Goal: Task Accomplishment & Management: Complete application form

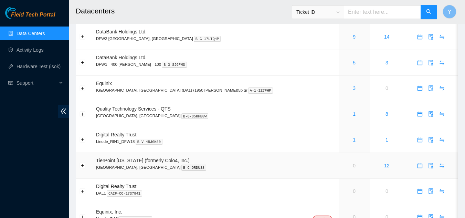
scroll to position [34, 0]
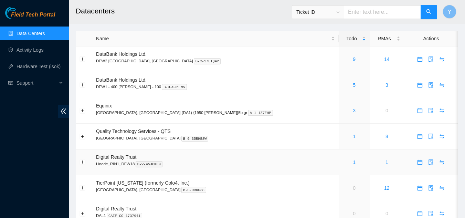
scroll to position [34, 0]
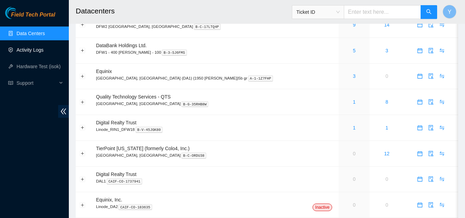
click at [38, 48] on link "Activity Logs" at bounding box center [30, 50] width 27 height 6
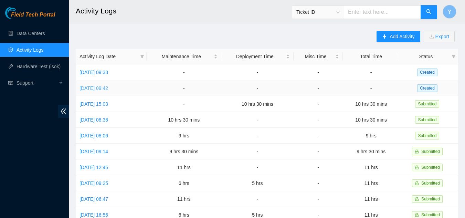
click at [96, 87] on link "[DATE] 09:42" at bounding box center [94, 88] width 29 height 6
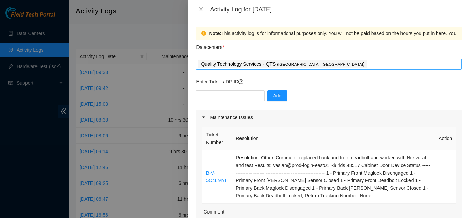
click at [317, 63] on div "Quality Technology Services - QTS ( [GEOGRAPHIC_DATA], [GEOGRAPHIC_DATA] )" at bounding box center [329, 64] width 262 height 10
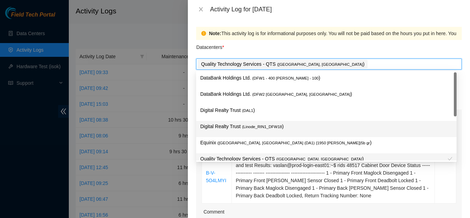
scroll to position [25, 0]
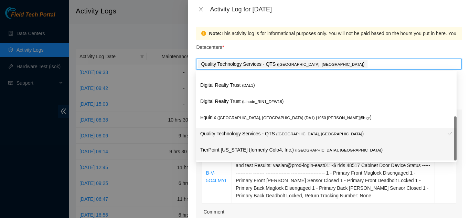
click at [245, 149] on p "TierPoint [US_STATE] (formerly Colo4, Inc.) ( [GEOGRAPHIC_DATA], [GEOGRAPHIC_DA…" at bounding box center [326, 150] width 252 height 8
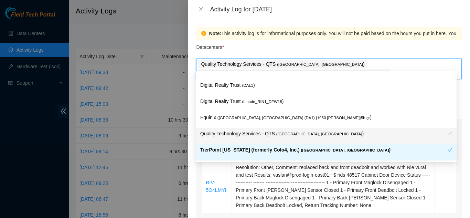
click at [194, 184] on div "Note: This activity log is for informational purposes only. You will not be pai…" at bounding box center [329, 118] width 282 height 199
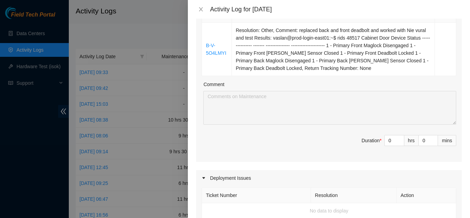
scroll to position [141, 0]
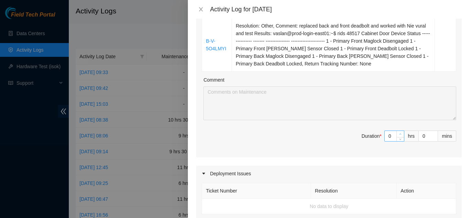
type input "1"
click at [400, 134] on icon "up" at bounding box center [401, 134] width 2 height 1
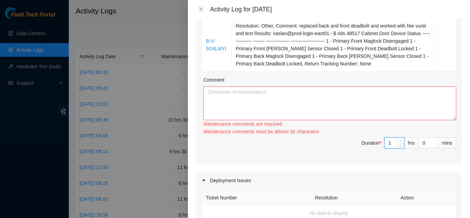
type input "2"
click at [395, 125] on div "Ticket Number Resolution Action B-V-5O4LMYI Resolution: Other, Comment: replace…" at bounding box center [329, 78] width 266 height 171
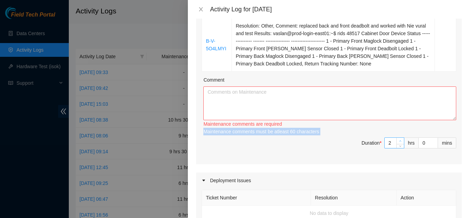
click at [395, 125] on div "Maintenance comments are required Maintenance comments must be atleast 30 chara…" at bounding box center [329, 127] width 253 height 15
type input "1"
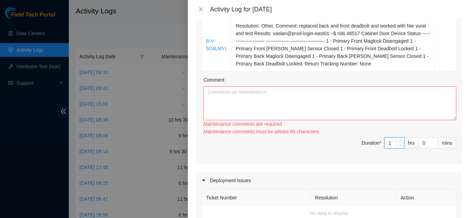
click at [396, 142] on span "Decrease Value" at bounding box center [400, 145] width 8 height 6
type input "2"
click at [399, 140] on icon "up" at bounding box center [400, 141] width 2 height 2
type input "3"
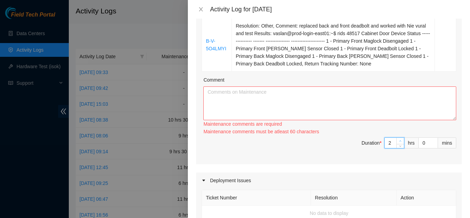
type input "3"
click at [399, 140] on icon "up" at bounding box center [400, 141] width 2 height 2
type input "4"
click at [399, 140] on icon "up" at bounding box center [400, 141] width 2 height 2
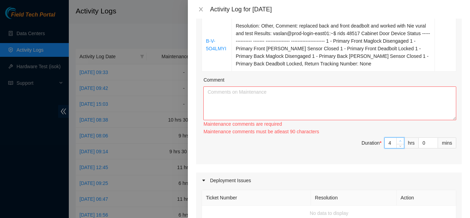
click at [399, 140] on icon "up" at bounding box center [400, 141] width 2 height 2
type input "5"
type input "6"
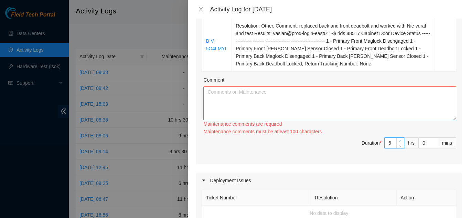
click at [399, 140] on icon "up" at bounding box center [400, 141] width 2 height 2
type input "7"
click at [399, 140] on icon "up" at bounding box center [400, 141] width 2 height 2
type input "8"
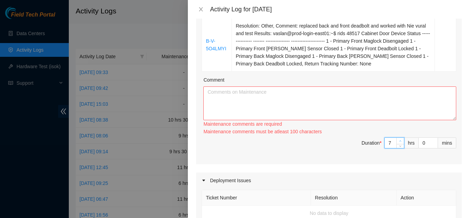
type input "8"
click at [399, 140] on icon "up" at bounding box center [400, 141] width 2 height 2
type input "9"
click at [399, 140] on icon "up" at bounding box center [400, 141] width 2 height 2
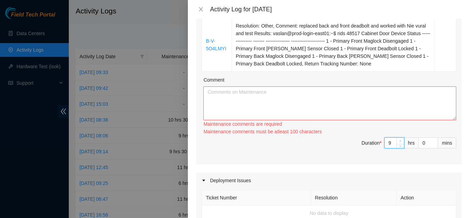
type input "10"
click at [399, 140] on icon "up" at bounding box center [400, 141] width 2 height 2
click at [292, 89] on textarea "Comment" at bounding box center [329, 103] width 253 height 34
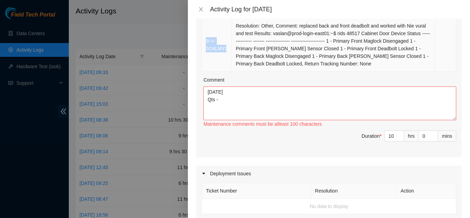
drag, startPoint x: 226, startPoint y: 36, endPoint x: 204, endPoint y: 34, distance: 22.5
click at [204, 34] on td "B-V-5O4LMYI" at bounding box center [217, 44] width 30 height 53
copy link "B-V-5O4LMYI"
click at [223, 91] on textarea "[DATE] Qts -" at bounding box center [329, 103] width 253 height 34
paste textarea "B-V-5O4LMYI"
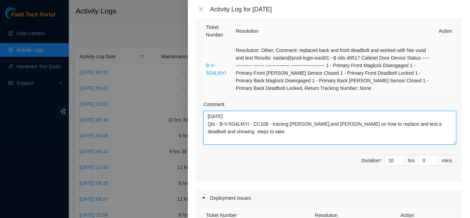
scroll to position [107, 0]
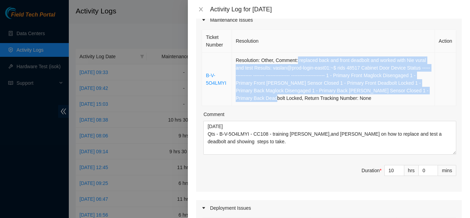
drag, startPoint x: 271, startPoint y: 88, endPoint x: 299, endPoint y: 52, distance: 45.6
click at [297, 53] on td "Resolution: Other, Comment: replaced back and front deadbolt and worked with Ni…" at bounding box center [333, 79] width 203 height 53
copy td "replaced back and front deadbolt and worked with Nie vural and test Results: va…"
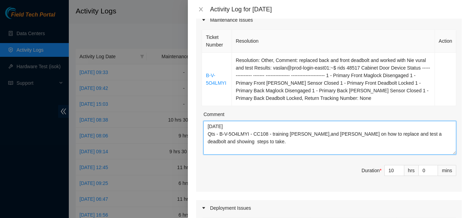
click at [263, 134] on textarea "[DATE] Qts - B-V-5O4LMYI - CC108 - training [PERSON_NAME],and [PERSON_NAME] on …" at bounding box center [329, 138] width 253 height 34
paste textarea "replaced back and front deadbolt and worked with Nie vural and test Results: va…"
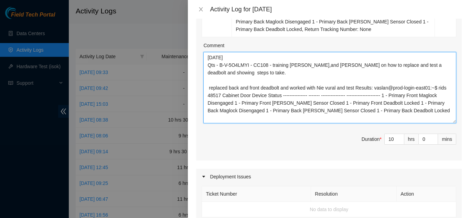
scroll to position [0, 0]
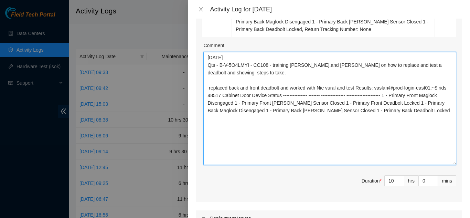
drag, startPoint x: 450, startPoint y: 75, endPoint x: 453, endPoint y: 154, distance: 79.2
click at [453, 154] on div "Ticket Number Resolution Action B-V-5O4LMYI Resolution: Other, Comment: replace…" at bounding box center [329, 80] width 266 height 243
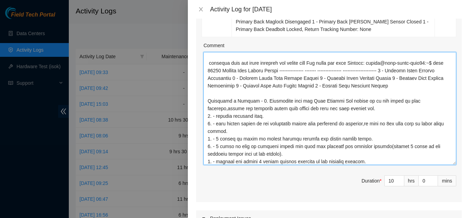
scroll to position [32, 0]
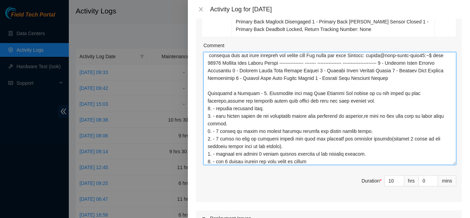
click at [242, 152] on textarea "Comment" at bounding box center [329, 108] width 253 height 113
click at [314, 151] on textarea "Comment" at bounding box center [329, 108] width 253 height 113
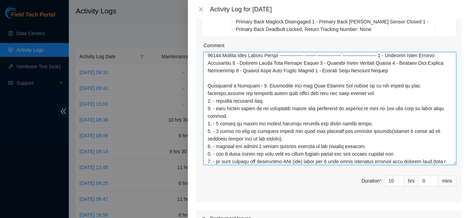
scroll to position [47, 0]
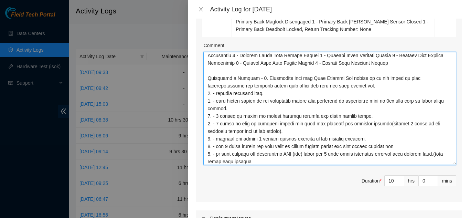
click at [218, 151] on textarea "Comment" at bounding box center [329, 108] width 253 height 113
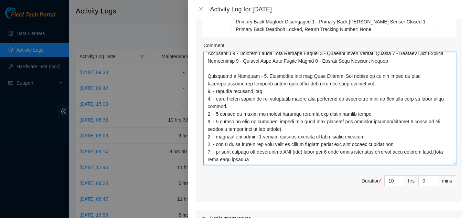
click at [241, 151] on textarea "Comment" at bounding box center [329, 108] width 253 height 113
click at [262, 140] on textarea "Comment" at bounding box center [329, 108] width 253 height 113
click at [246, 151] on textarea "Comment" at bounding box center [329, 108] width 253 height 113
click at [247, 143] on textarea "Comment" at bounding box center [329, 108] width 253 height 113
click at [249, 131] on textarea "Comment" at bounding box center [329, 108] width 253 height 113
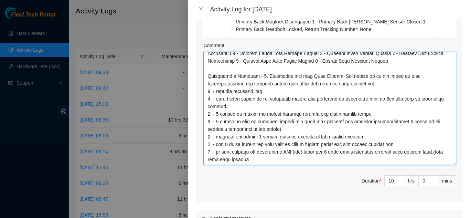
click at [243, 144] on textarea "Comment" at bounding box center [329, 108] width 253 height 113
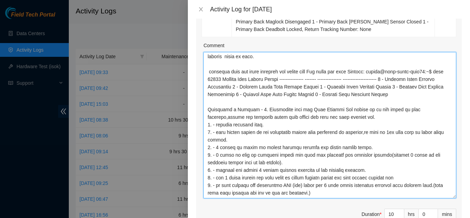
scroll to position [16, 0]
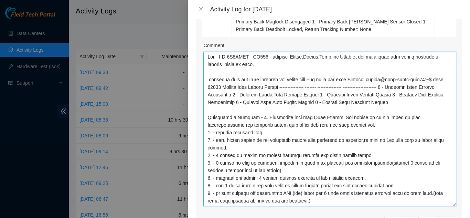
drag, startPoint x: 449, startPoint y: 152, endPoint x: 439, endPoint y: 194, distance: 42.4
click at [439, 194] on textarea "Comment" at bounding box center [329, 129] width 253 height 154
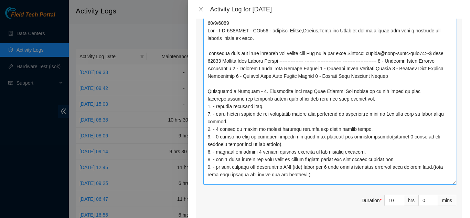
scroll to position [0, 0]
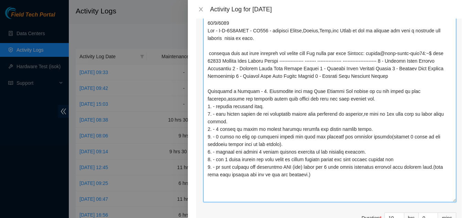
drag, startPoint x: 450, startPoint y: 160, endPoint x: 447, endPoint y: 190, distance: 30.7
click at [447, 190] on textarea "Comment" at bounding box center [329, 110] width 253 height 184
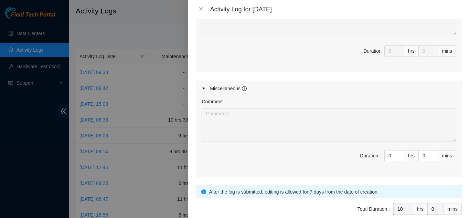
scroll to position [545, 0]
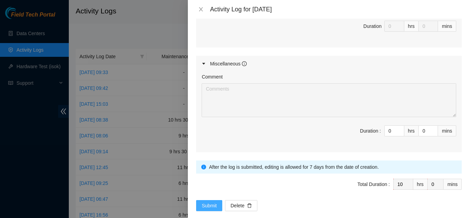
type textarea "[DATE] Qts - B-V-5O4LMYI - CC108 - training [PERSON_NAME],and [PERSON_NAME] on …"
click at [204, 202] on span "Submit" at bounding box center [209, 206] width 15 height 8
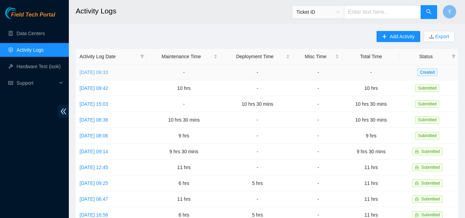
click at [108, 70] on link "[DATE] 09:33" at bounding box center [94, 73] width 29 height 6
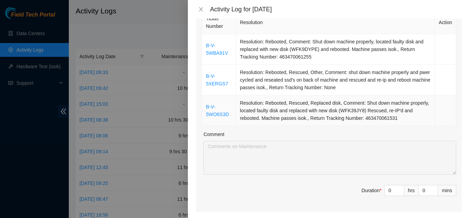
scroll to position [138, 0]
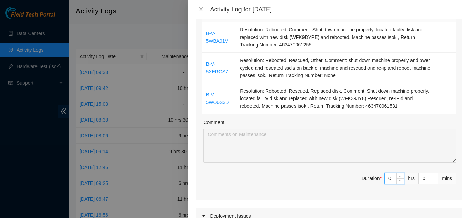
click at [388, 173] on input "0" at bounding box center [394, 178] width 19 height 10
type input "1"
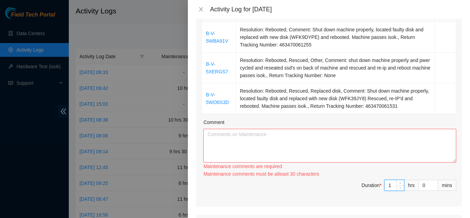
type input "10"
click at [242, 131] on textarea "Comment" at bounding box center [329, 146] width 253 height 34
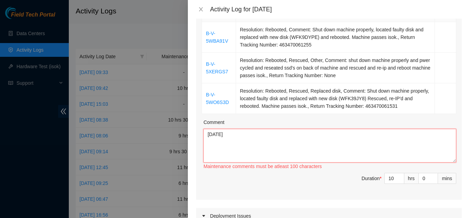
scroll to position [103, 0]
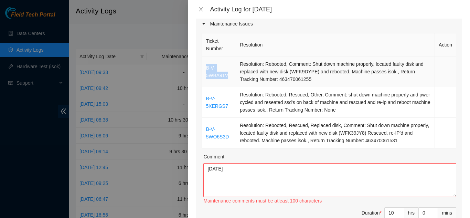
drag, startPoint x: 228, startPoint y: 64, endPoint x: 207, endPoint y: 57, distance: 21.4
click at [207, 57] on td "B-V-5WBA91V" at bounding box center [219, 71] width 34 height 31
copy link "B-V-5WBA91V"
click at [219, 165] on textarea "[DATE]" at bounding box center [329, 180] width 253 height 34
drag, startPoint x: 229, startPoint y: 64, endPoint x: 204, endPoint y: 61, distance: 24.6
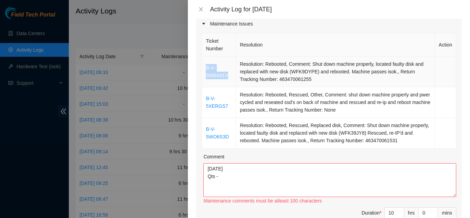
click at [204, 61] on td "B-V-5WBA91V" at bounding box center [219, 71] width 34 height 31
copy link "B-V-5WBA91V"
click at [221, 167] on textarea "[DATE] Qts -" at bounding box center [329, 180] width 253 height 34
paste textarea "B-V-5WBA91V"
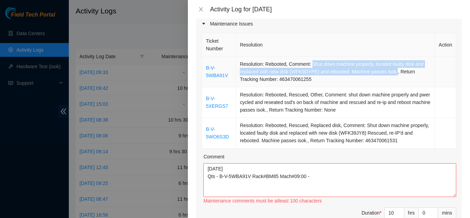
drag, startPoint x: 310, startPoint y: 53, endPoint x: 392, endPoint y: 61, distance: 82.9
click at [392, 61] on td "Resolution: Rebooted, Comment: Shut down machine properly, located faulty disk …" at bounding box center [335, 71] width 199 height 31
copy td "Shut down machine properly, located faulty disk and replaced with new disk (WFK…"
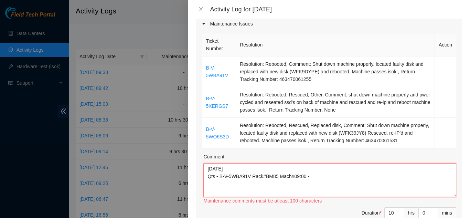
click at [311, 167] on textarea "[DATE] Qts - B-V-5WBA91V Rack#BM85 Mach#09:00 -" at bounding box center [329, 180] width 253 height 34
paste textarea "Shut down machine properly, located faulty disk and replaced with new disk (WFK…"
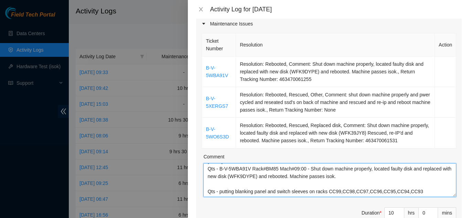
scroll to position [21, 0]
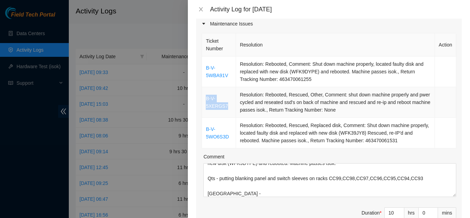
drag, startPoint x: 226, startPoint y: 95, endPoint x: 205, endPoint y: 88, distance: 22.3
click at [205, 88] on td "B-V-5XERGS7" at bounding box center [219, 102] width 34 height 31
copy link "B-V-5XERGS7"
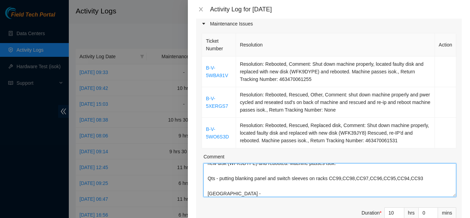
click at [234, 182] on textarea "[DATE] Qts - B-V-5WBA91V Rack#BM85 Mach#09:00 - Shut down machine properly, loc…" at bounding box center [329, 180] width 253 height 34
paste textarea "B-V-5XERGS7"
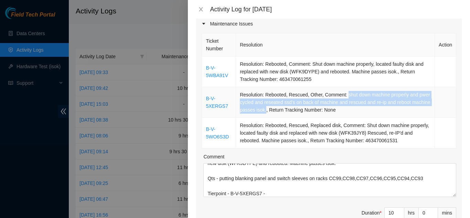
drag, startPoint x: 345, startPoint y: 86, endPoint x: 284, endPoint y: 103, distance: 63.9
click at [284, 103] on td "Resolution: Rebooted, Rescued, Other, Comment: shut down machine properly and p…" at bounding box center [335, 102] width 199 height 31
copy td "shut down machine properly and pwer cycled and reseated ssd's on back of machin…"
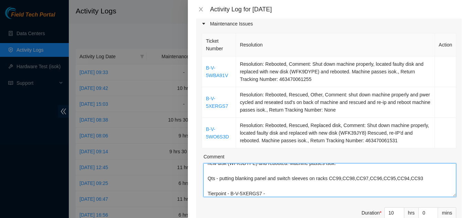
click at [266, 182] on textarea "[DATE] Qts - B-V-5WBA91V Rack#BM85 Mach#09:00 - Shut down machine properly, loc…" at bounding box center [329, 180] width 253 height 34
paste textarea "shut down machine properly and pwer cycled and reseated ssd's on back of machin…"
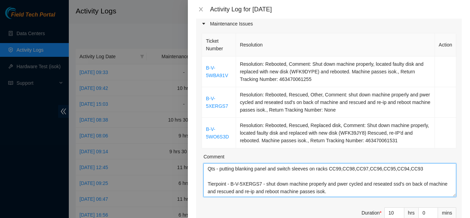
scroll to position [43, 0]
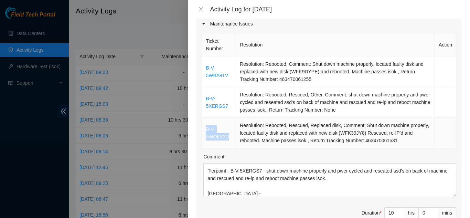
drag, startPoint x: 229, startPoint y: 124, endPoint x: 205, endPoint y: 123, distance: 23.8
click at [205, 123] on td "B-V-5WO6S3D" at bounding box center [219, 133] width 34 height 31
copy link "B-V-5WO6S3D"
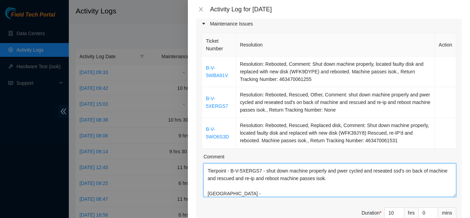
click at [232, 184] on textarea "[DATE] Qts - B-V-5WBA91V Rack#BM85 Mach#09:00 - Shut down machine properly, loc…" at bounding box center [329, 180] width 253 height 34
paste textarea "B-V-5WO6S3D"
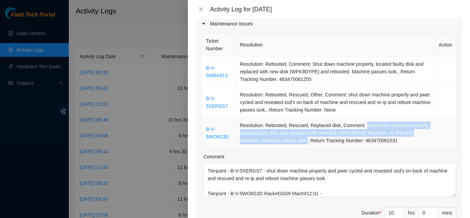
drag, startPoint x: 362, startPoint y: 115, endPoint x: 305, endPoint y: 133, distance: 59.3
click at [305, 133] on td "Resolution: Rebooted, Rescued, Replaced disk, Comment: Shut down machine proper…" at bounding box center [335, 133] width 199 height 31
copy td "Shut down machine properly, located faulty disk and replaced with new disk (WFK…"
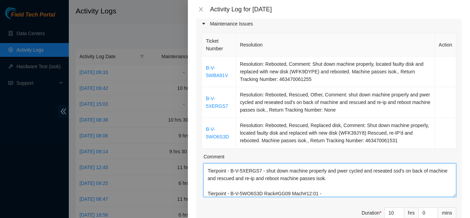
click at [322, 183] on textarea "[DATE] Qts - B-V-5WBA91V Rack#BM85 Mach#09:00 - Shut down machine properly, loc…" at bounding box center [329, 180] width 253 height 34
paste textarea "Shut down machine properly, located faulty disk and replaced with new disk (WFK…"
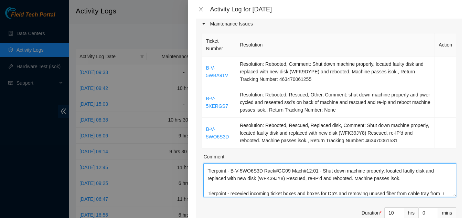
scroll to position [74, 0]
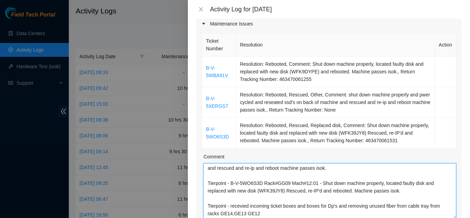
drag, startPoint x: 448, startPoint y: 184, endPoint x: 455, endPoint y: 198, distance: 15.4
click at [451, 206] on textarea "[DATE] Qts - B-V-5WBA91V Rack#BM85 Mach#09:00 - Shut down machine properly, loc…" at bounding box center [329, 191] width 253 height 56
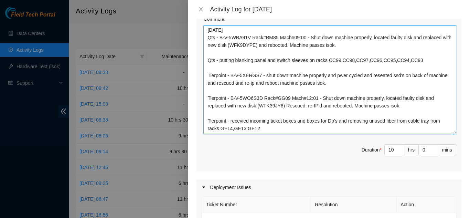
scroll to position [0, 0]
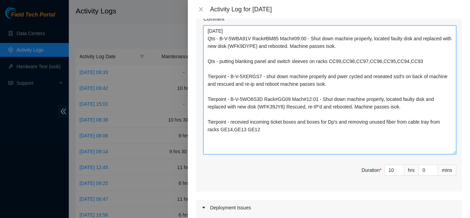
drag, startPoint x: 449, startPoint y: 71, endPoint x: 443, endPoint y: 143, distance: 72.5
click at [443, 143] on textarea "[DATE] Qts - B-V-5WBA91V Rack#BM85 Mach#09:00 - Shut down machine properly, loc…" at bounding box center [329, 89] width 253 height 129
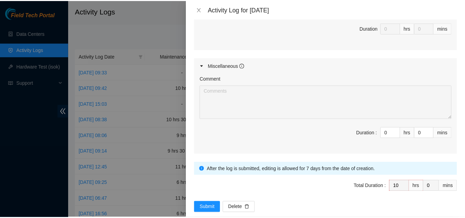
scroll to position [527, 0]
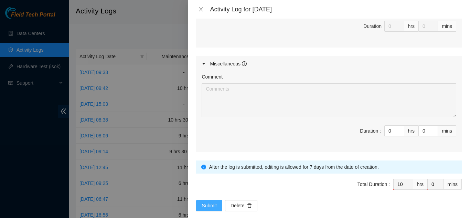
type textarea "[DATE] Qts - B-V-5WBA91V Rack#BM85 Mach#09:00 - Shut down machine properly, loc…"
click at [213, 202] on span "Submit" at bounding box center [209, 206] width 15 height 8
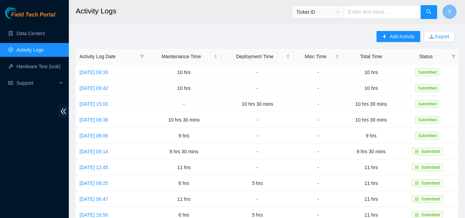
click at [448, 9] on span "Y" at bounding box center [450, 12] width 4 height 9
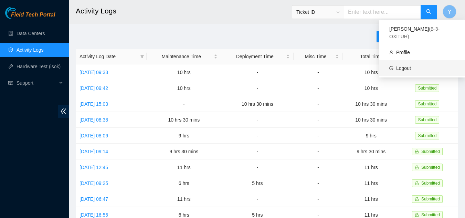
click at [403, 65] on link "Logout" at bounding box center [403, 68] width 15 height 6
